Goal: Transaction & Acquisition: Purchase product/service

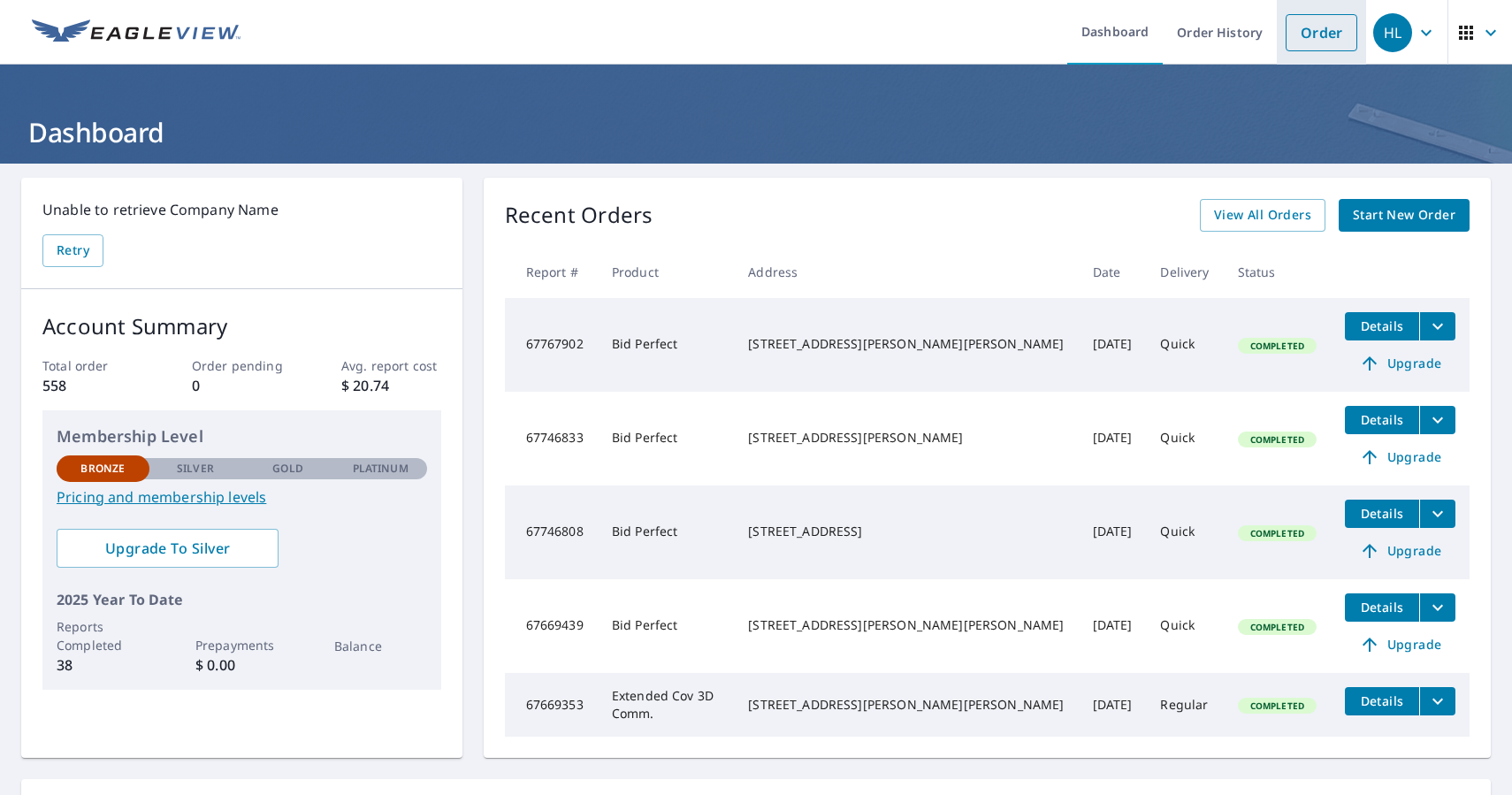
click at [1320, 38] on link "Order" at bounding box center [1322, 32] width 72 height 37
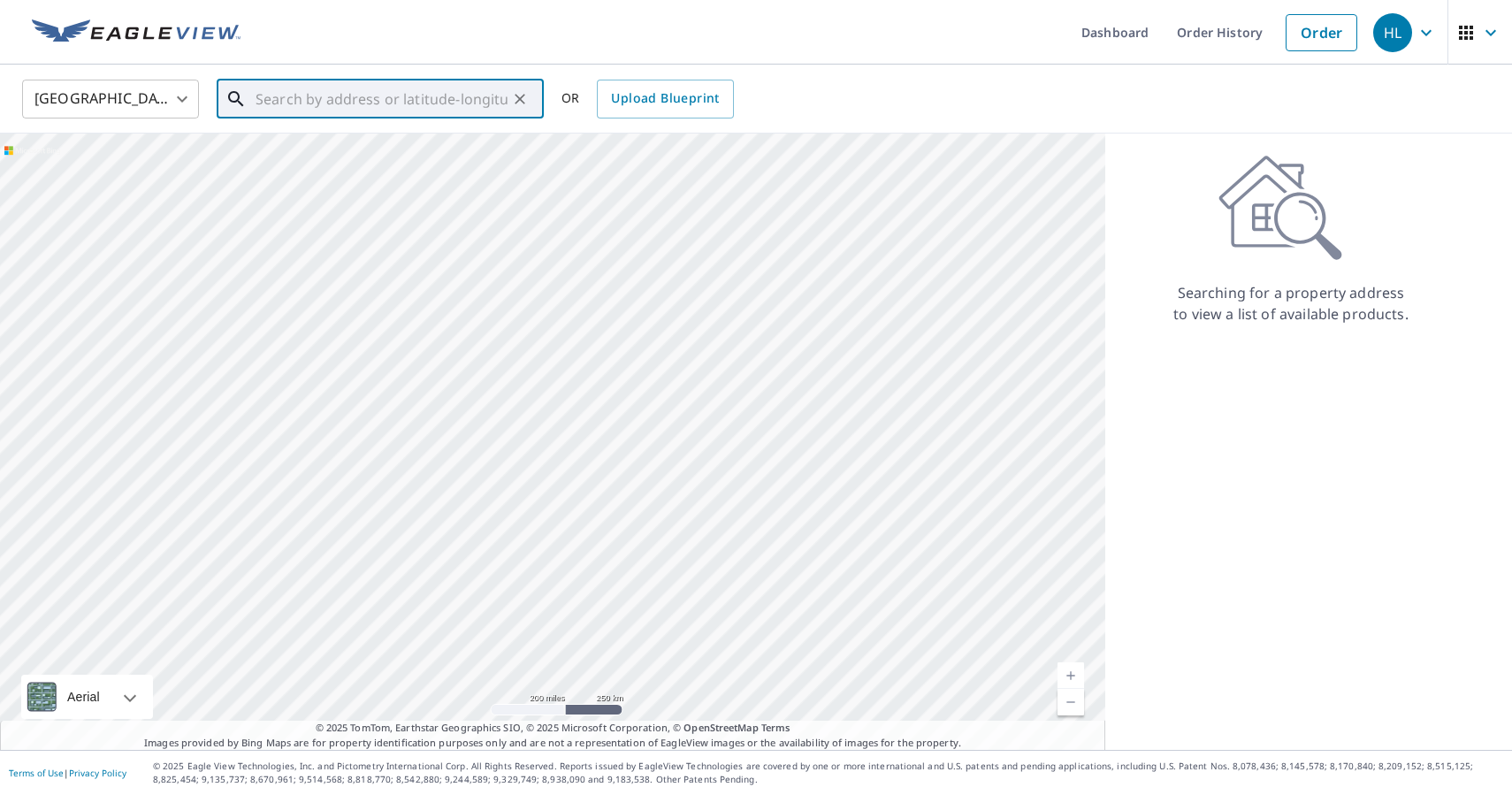
click at [486, 99] on input "text" at bounding box center [381, 99] width 252 height 50
click at [449, 158] on span "[STREET_ADDRESS][PERSON_NAME]" at bounding box center [390, 149] width 278 height 21
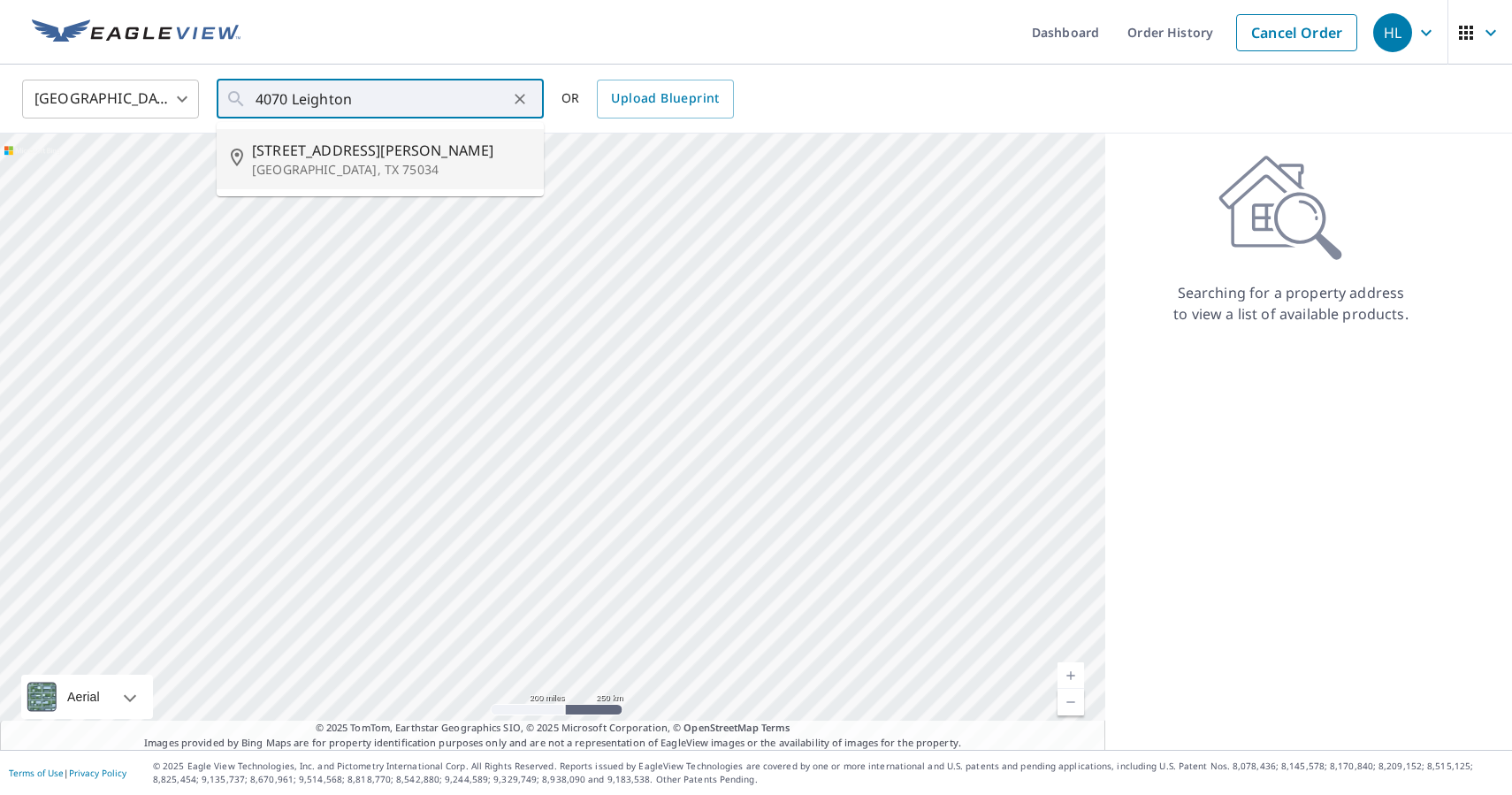
type input "[STREET_ADDRESS]"
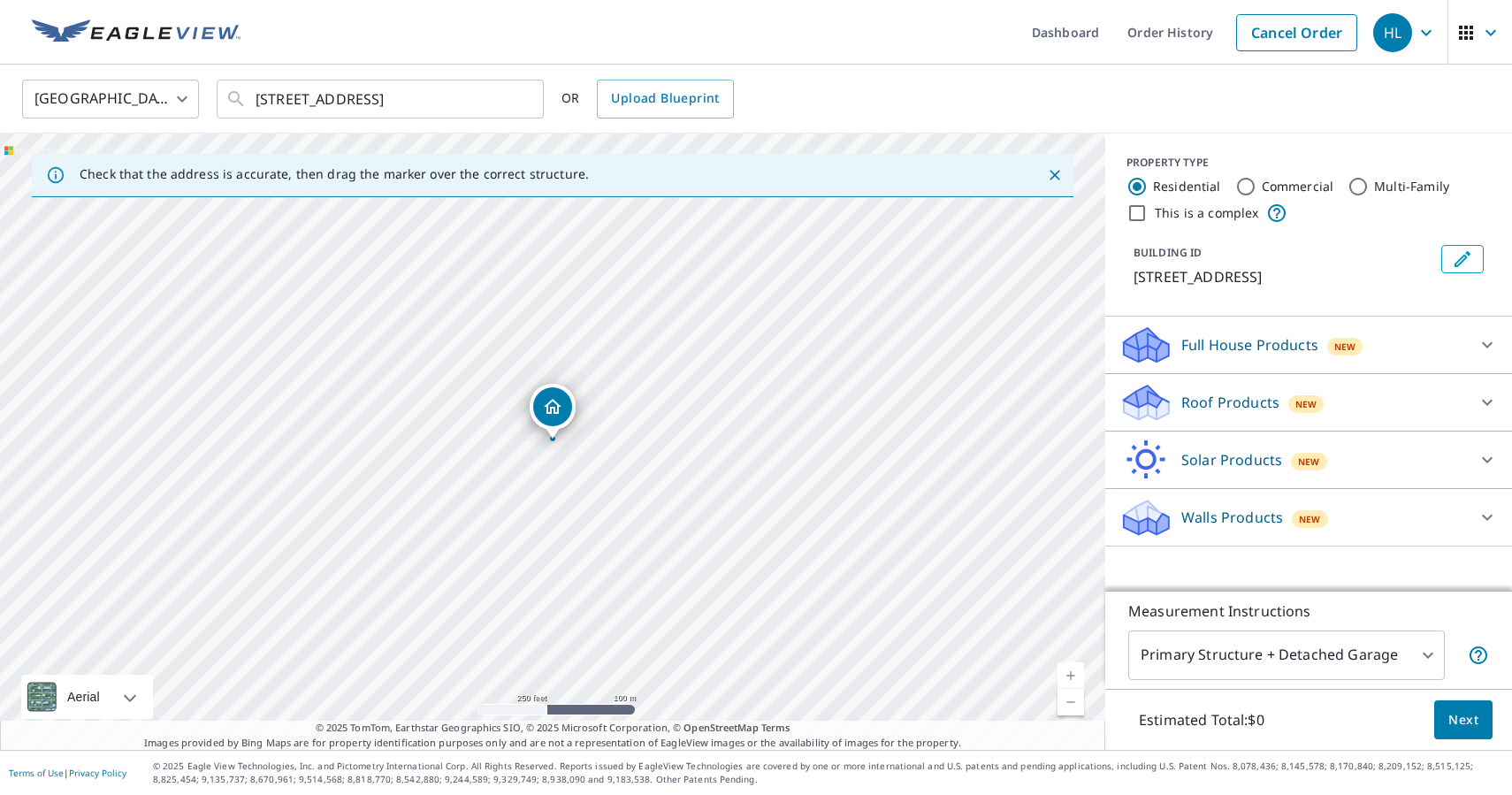
click at [1361, 407] on div "Roof Products New" at bounding box center [1293, 403] width 346 height 42
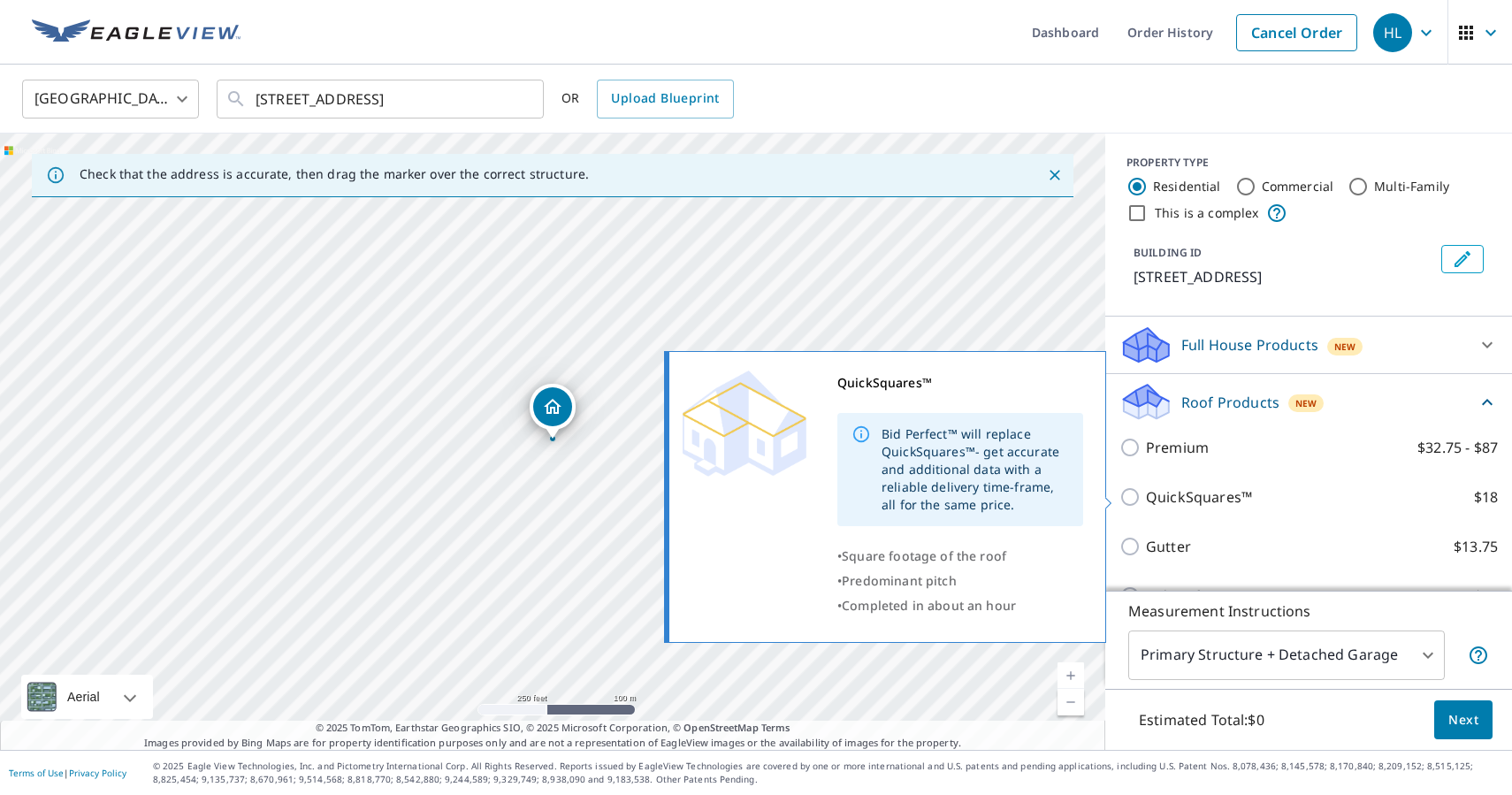
click at [1129, 491] on input "QuickSquares™ $18" at bounding box center [1133, 497] width 27 height 21
checkbox input "true"
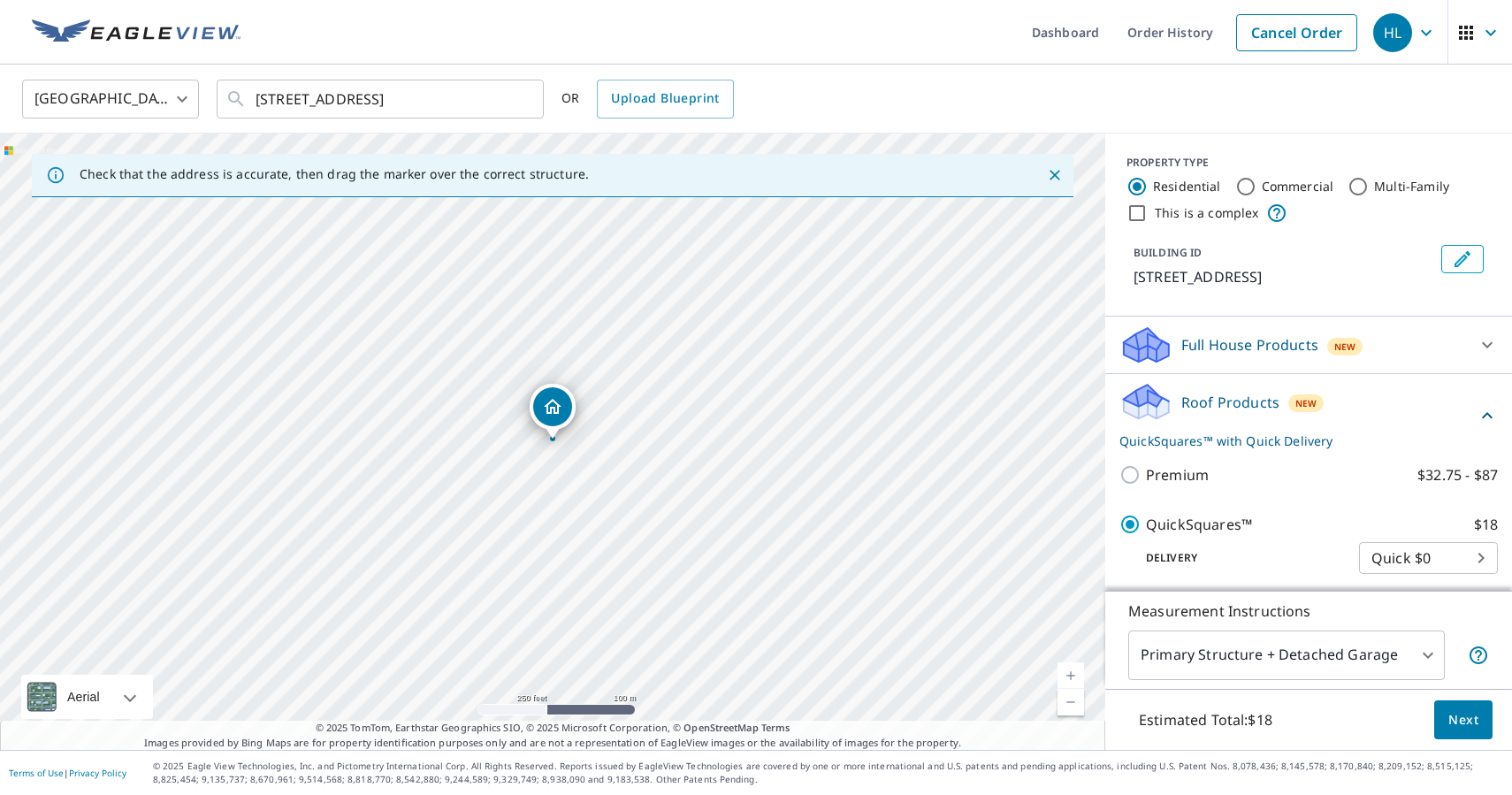
click at [1462, 720] on span "Next" at bounding box center [1463, 720] width 30 height 22
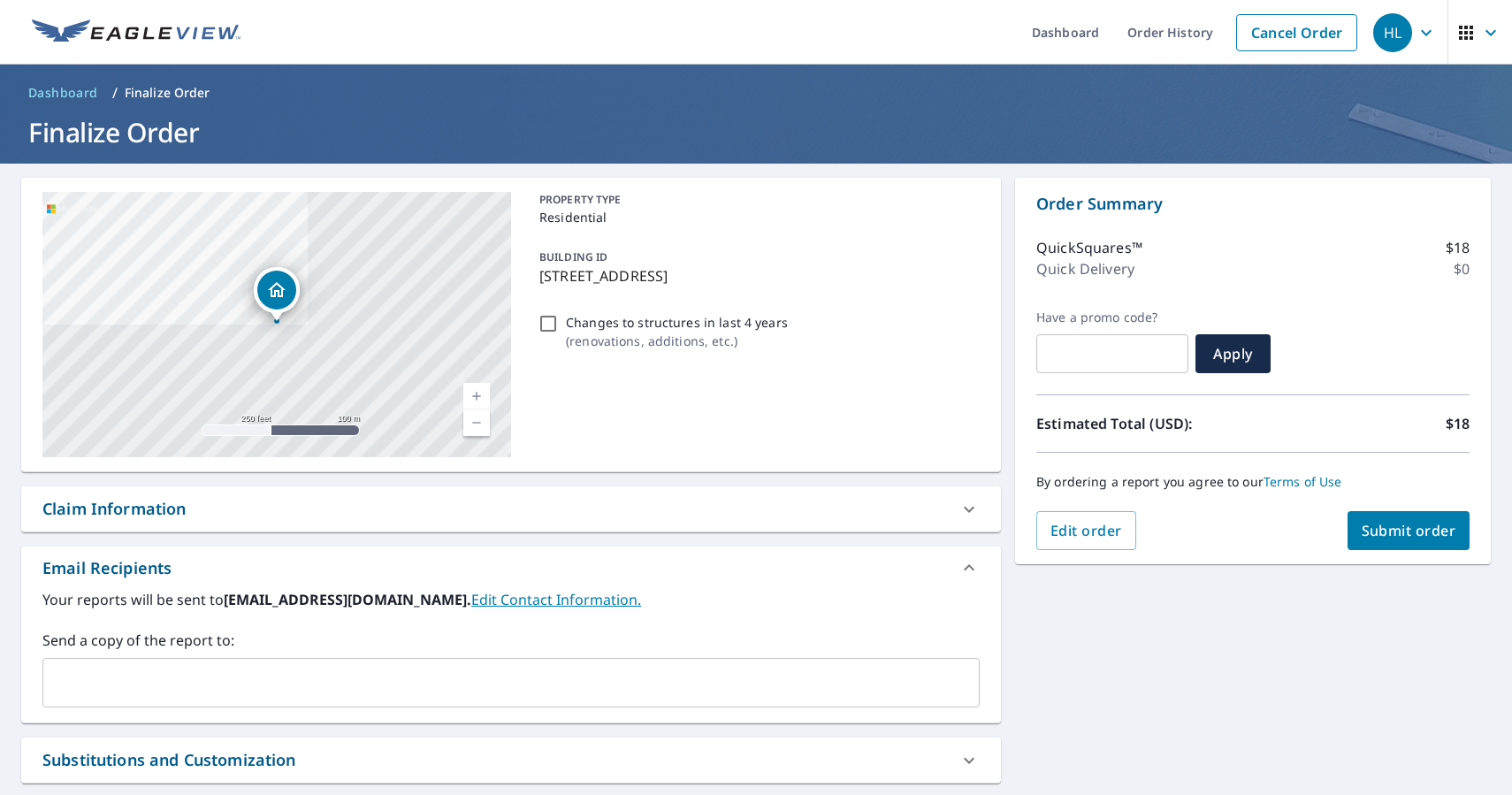
click at [1401, 530] on span "Submit order" at bounding box center [1408, 530] width 95 height 20
